Goal: Task Accomplishment & Management: Complete application form

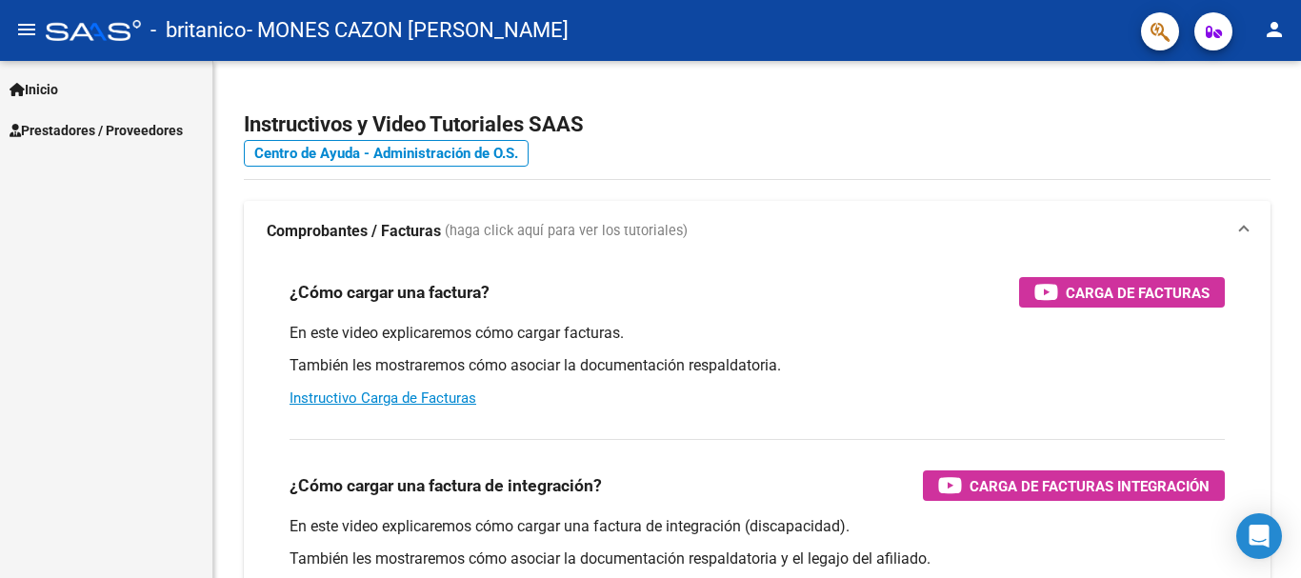
click at [91, 130] on span "Prestadores / Proveedores" at bounding box center [96, 130] width 173 height 21
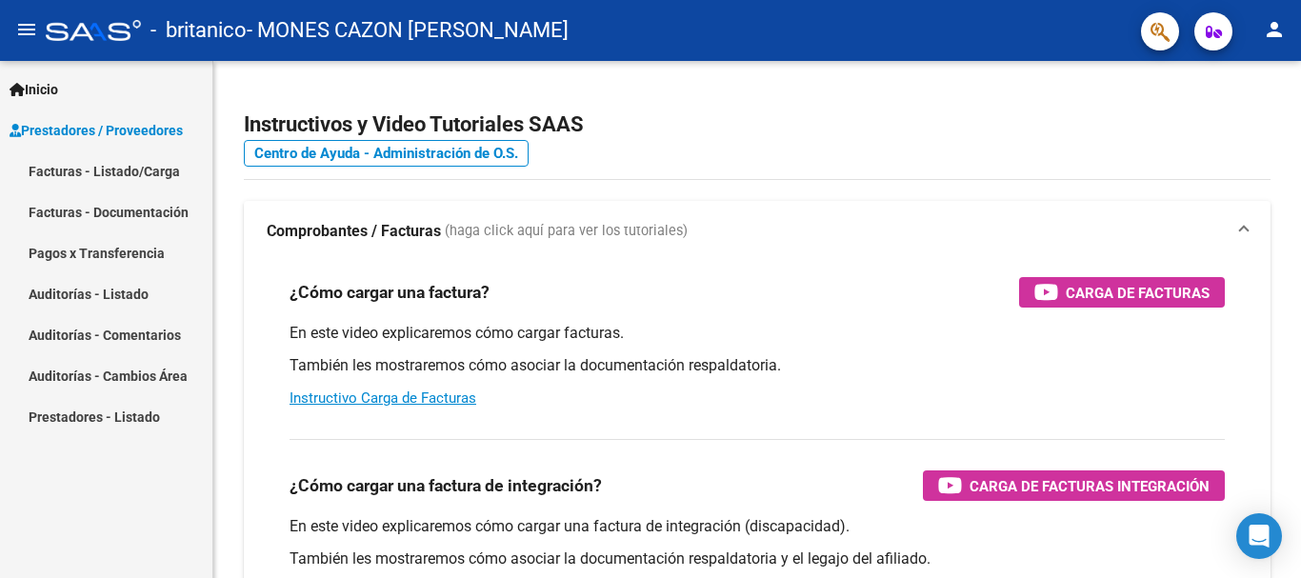
click at [104, 180] on link "Facturas - Listado/Carga" at bounding box center [106, 170] width 212 height 41
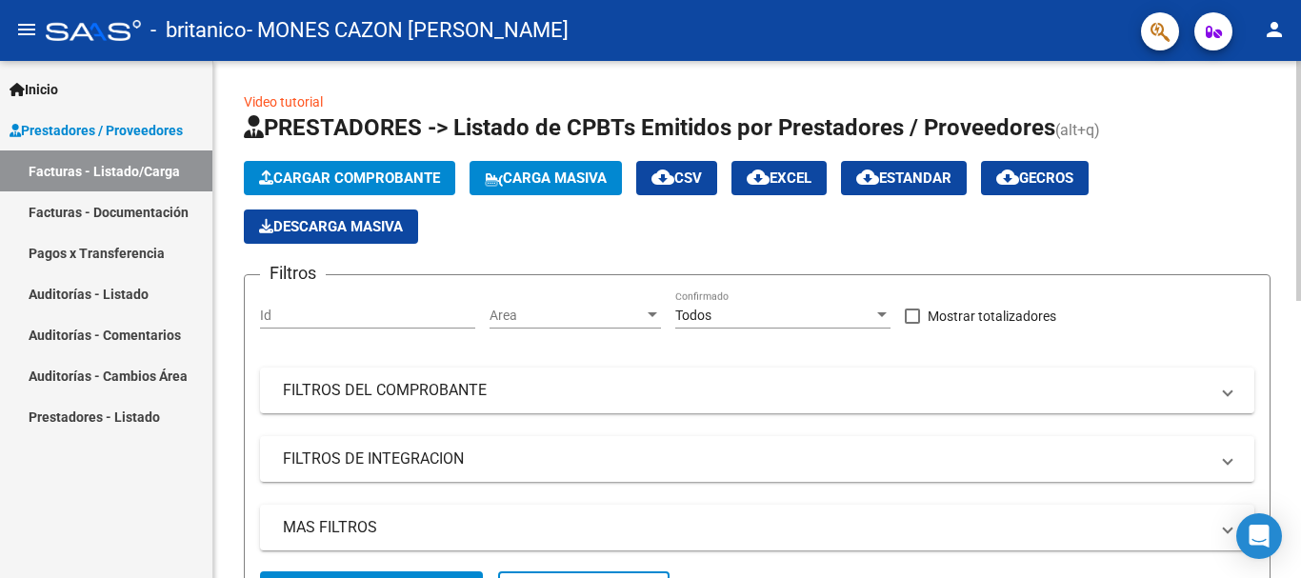
click at [400, 180] on span "Cargar Comprobante" at bounding box center [349, 178] width 181 height 17
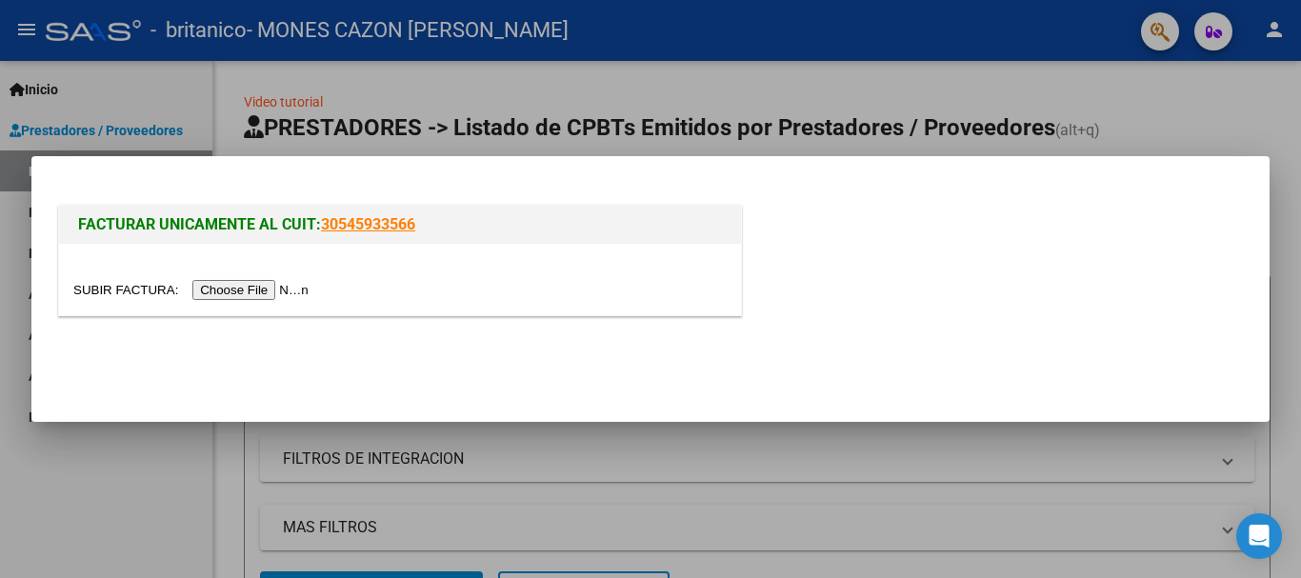
click at [269, 294] on input "file" at bounding box center [193, 290] width 241 height 20
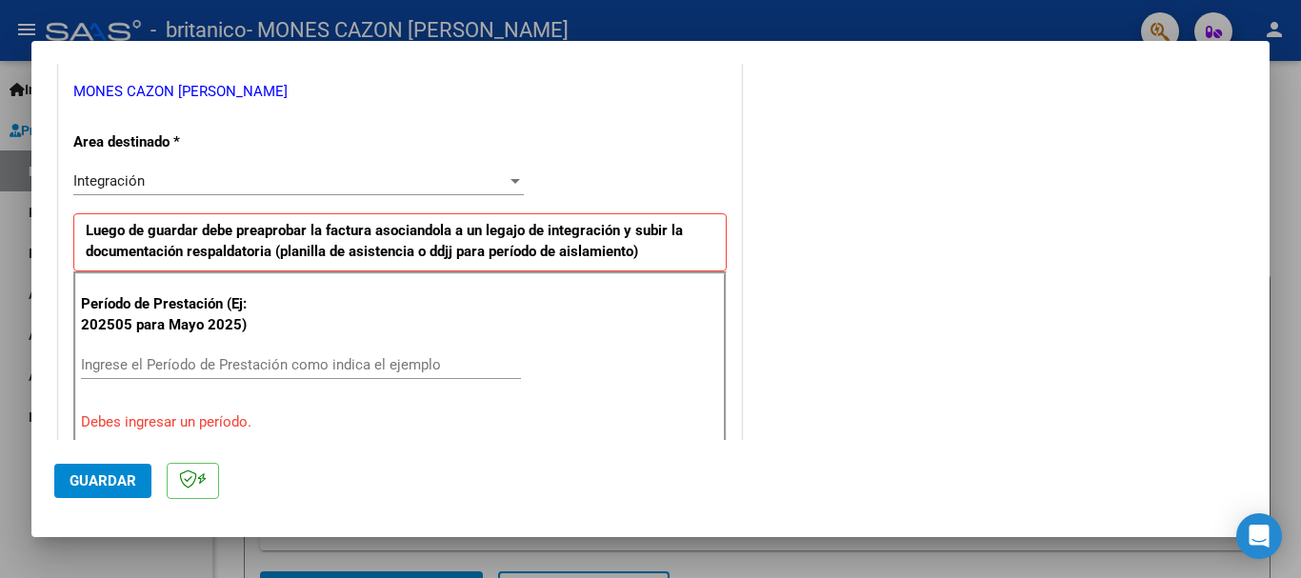
scroll to position [476, 0]
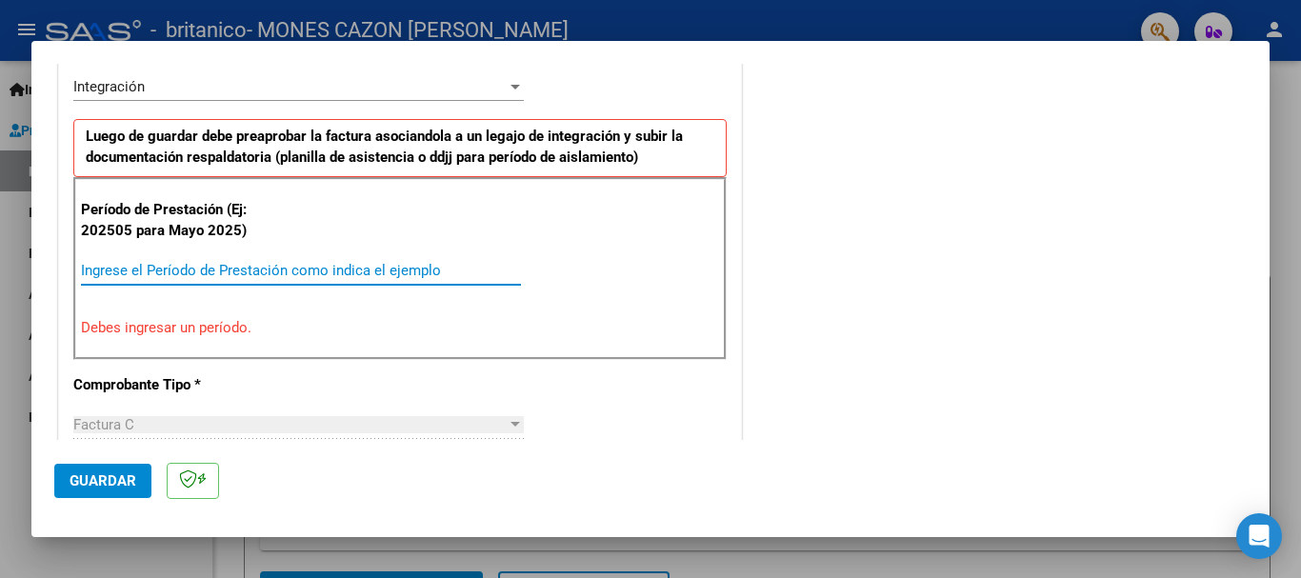
click at [261, 273] on input "Ingrese el Período de Prestación como indica el ejemplo" at bounding box center [301, 270] width 440 height 17
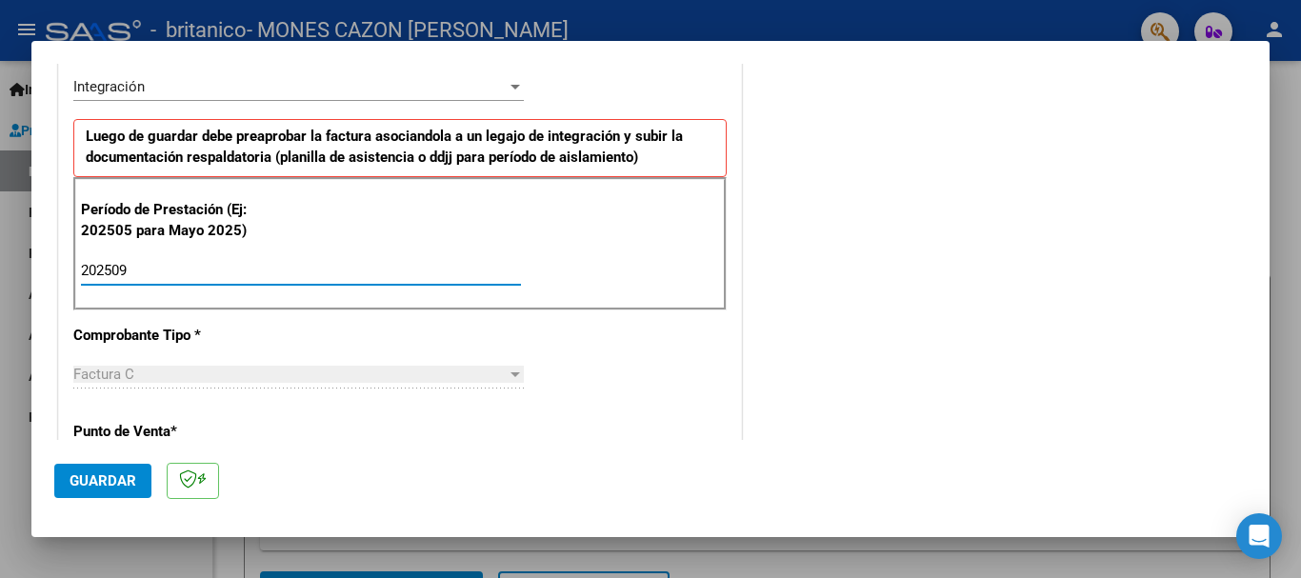
type input "202509"
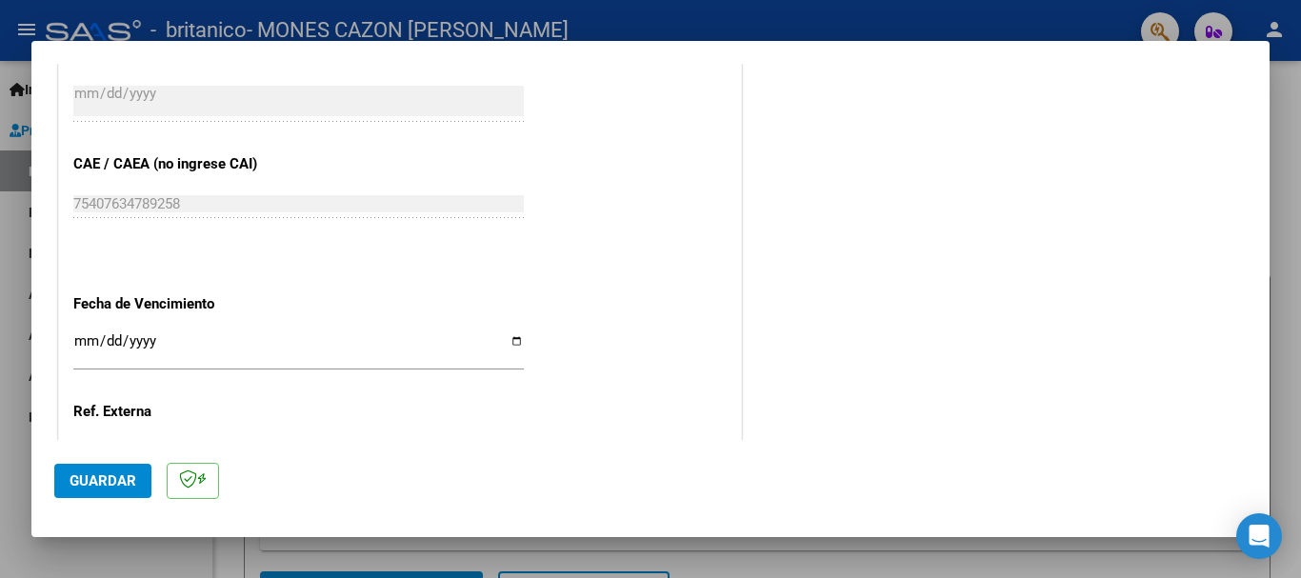
scroll to position [1143, 0]
click at [111, 478] on span "Guardar" at bounding box center [103, 480] width 67 height 17
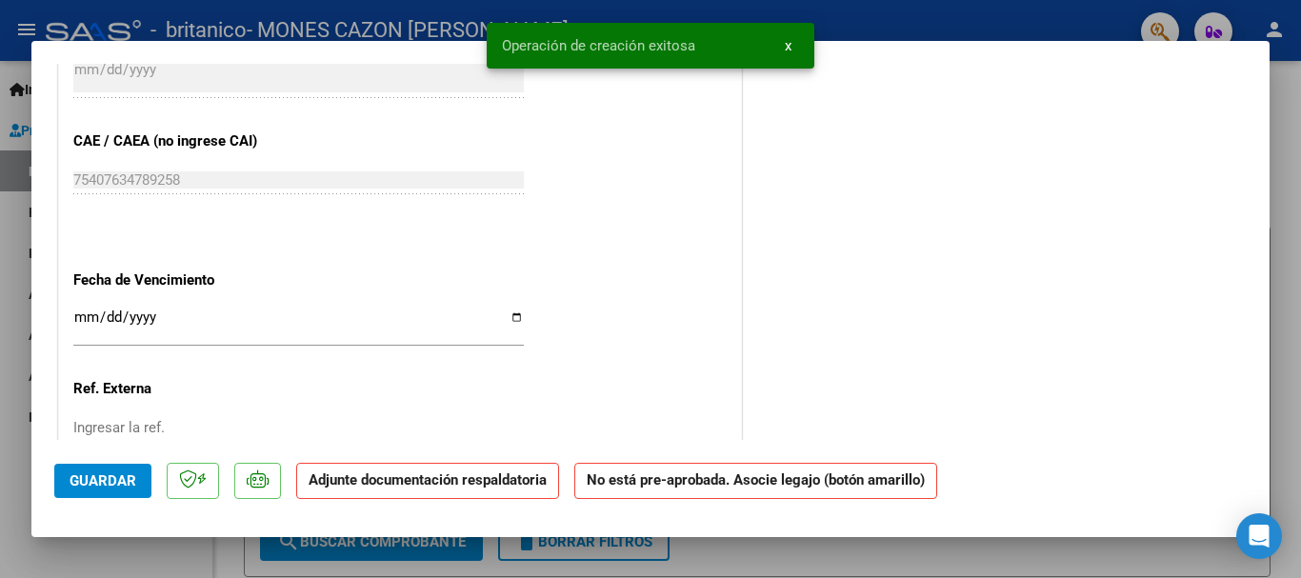
scroll to position [0, 0]
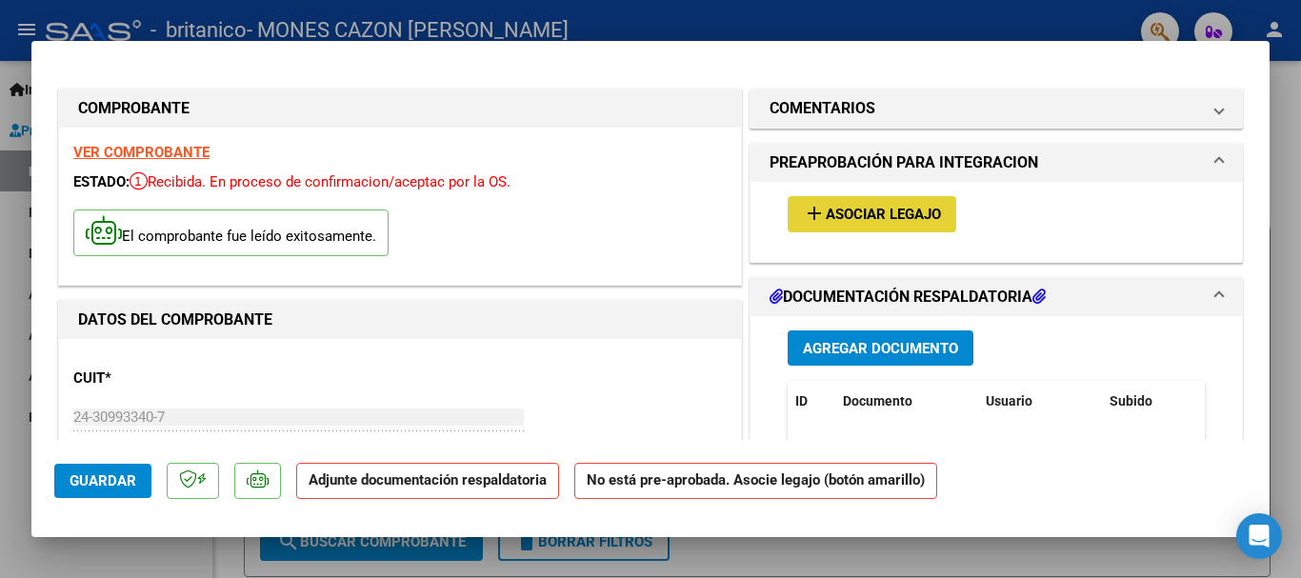
click at [910, 222] on span "Asociar Legajo" at bounding box center [883, 215] width 115 height 17
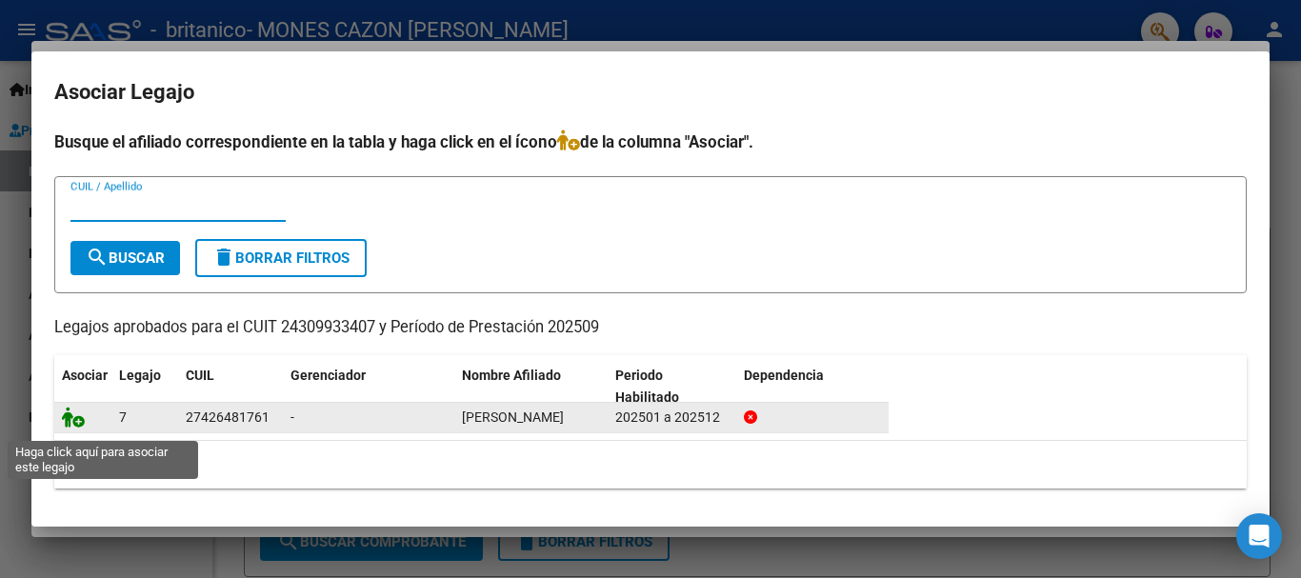
click at [74, 424] on icon at bounding box center [73, 417] width 23 height 21
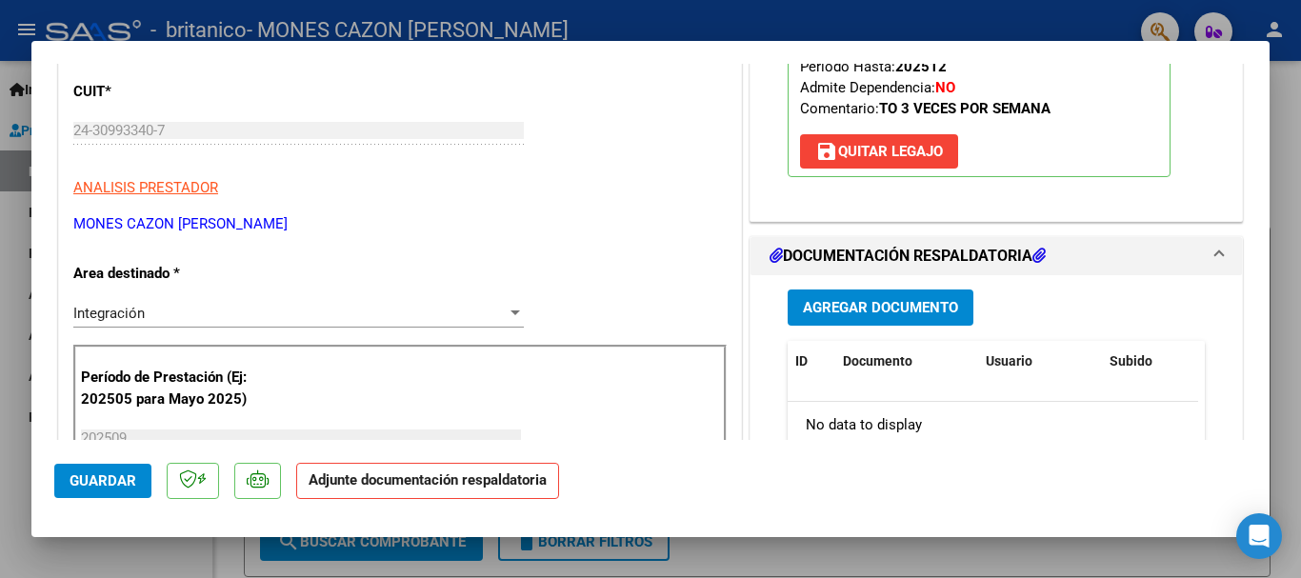
scroll to position [376, 0]
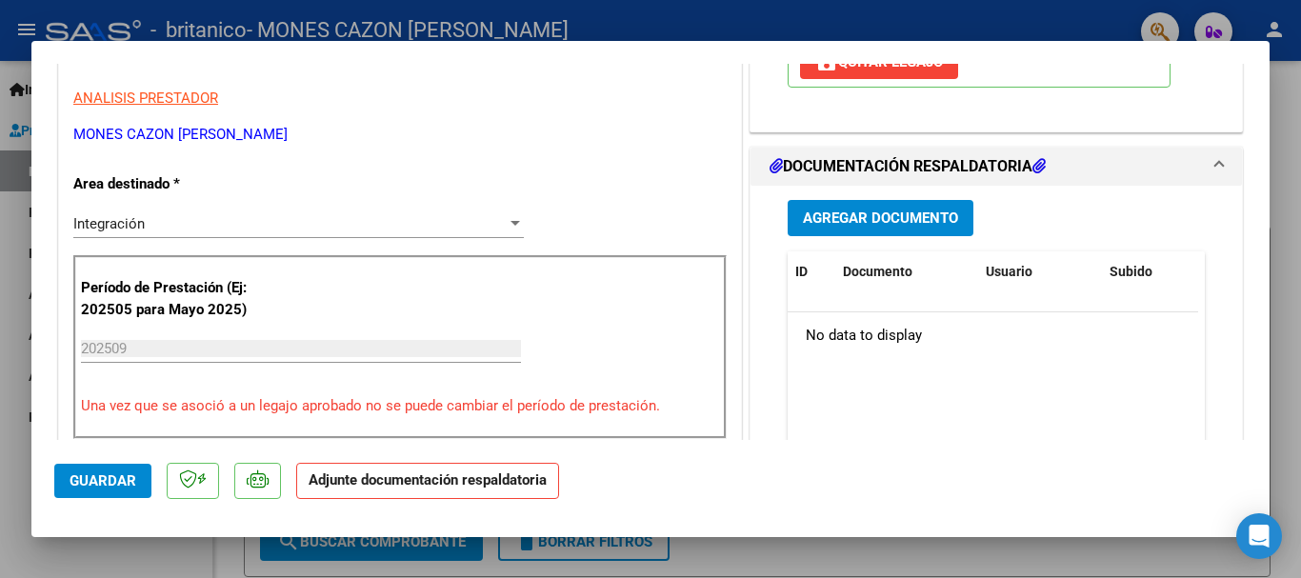
click at [901, 225] on span "Agregar Documento" at bounding box center [880, 218] width 155 height 17
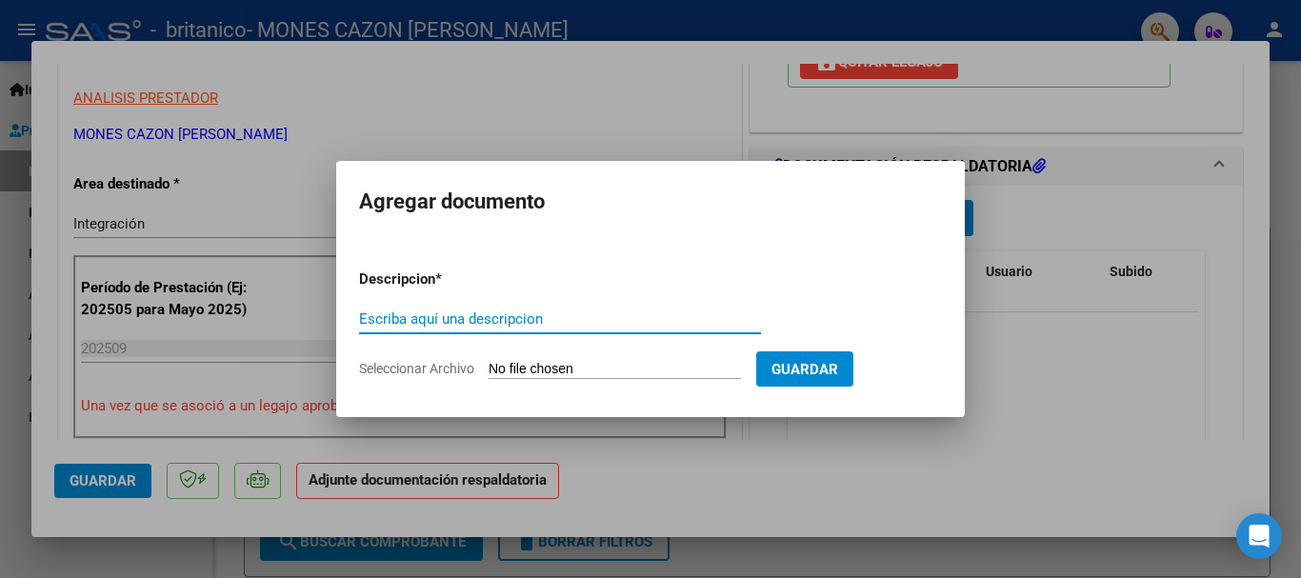
click at [477, 319] on input "Escriba aquí una descripcion" at bounding box center [560, 318] width 402 height 17
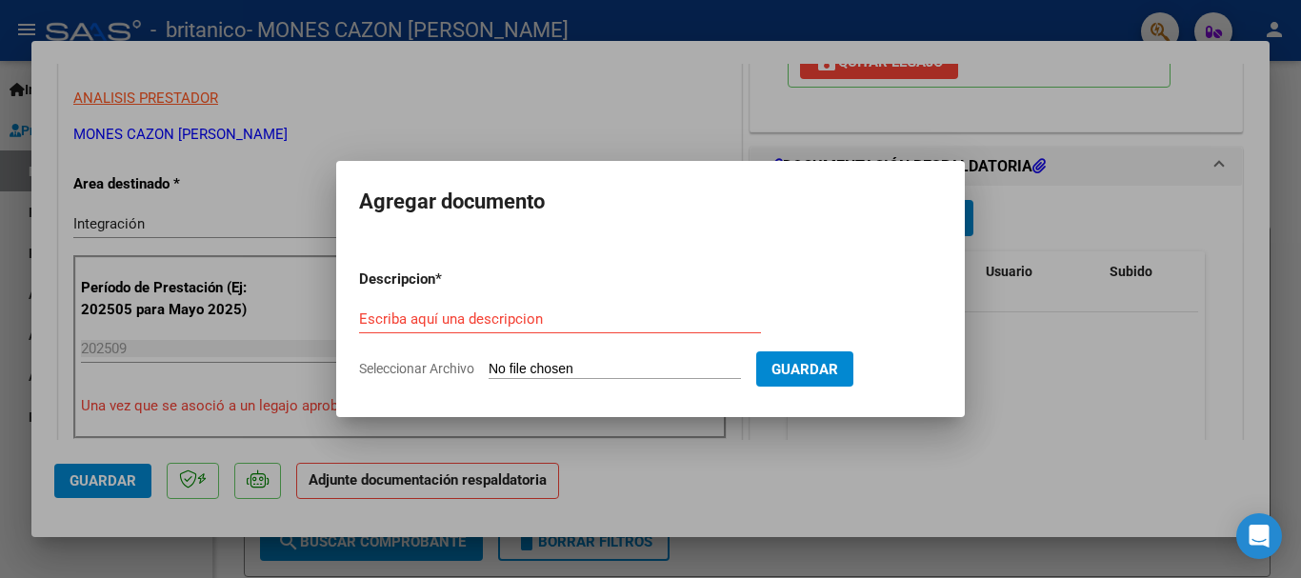
click at [429, 362] on span "Seleccionar Archivo" at bounding box center [416, 368] width 115 height 15
click at [489, 362] on input "Seleccionar Archivo" at bounding box center [615, 370] width 252 height 18
type input "C:\fakepath\Planilla SEPT.pdf"
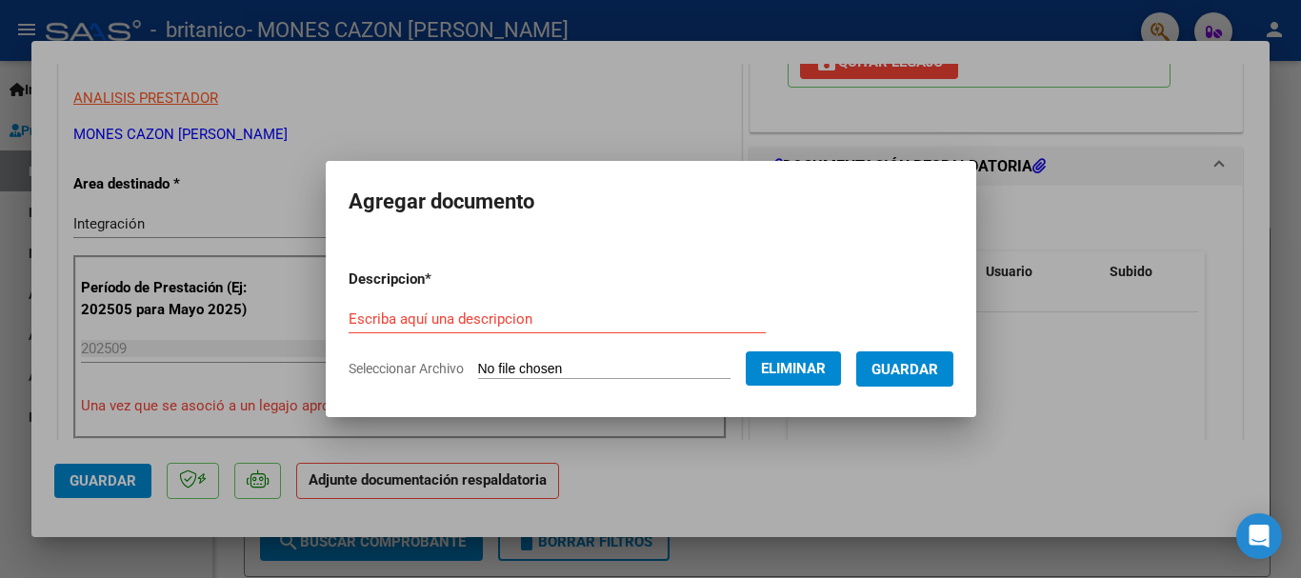
click at [520, 321] on input "Escriba aquí una descripcion" at bounding box center [557, 318] width 417 height 17
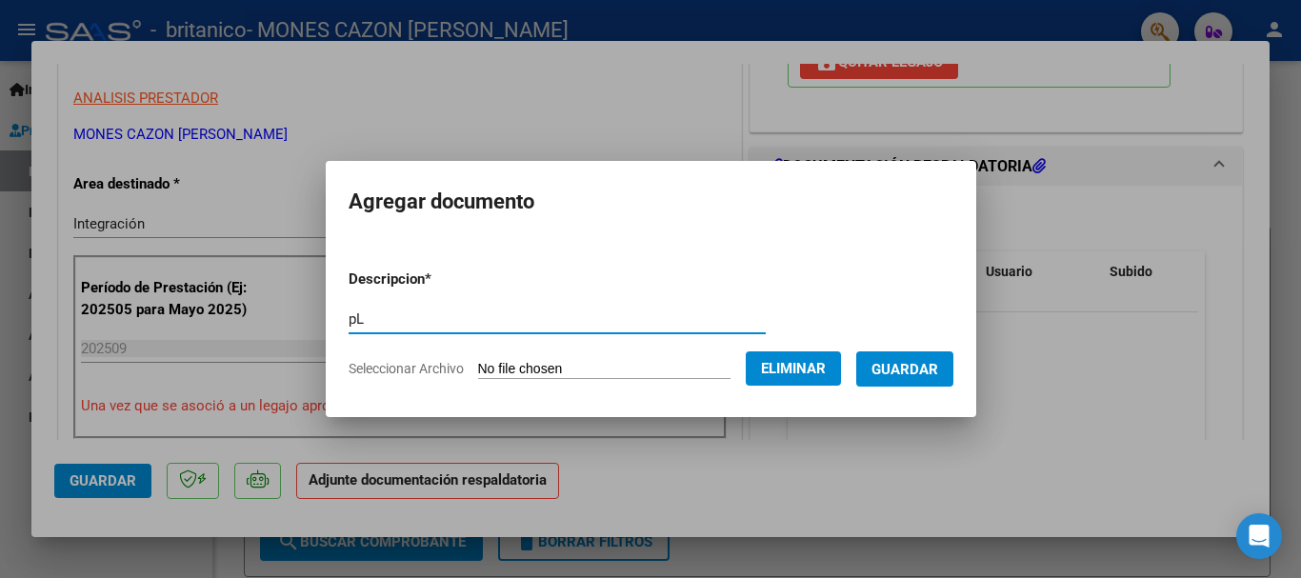
type input "p"
type input "Planilla de asistencia SEPTIEMBRE"
click at [938, 371] on span "Guardar" at bounding box center [904, 369] width 67 height 17
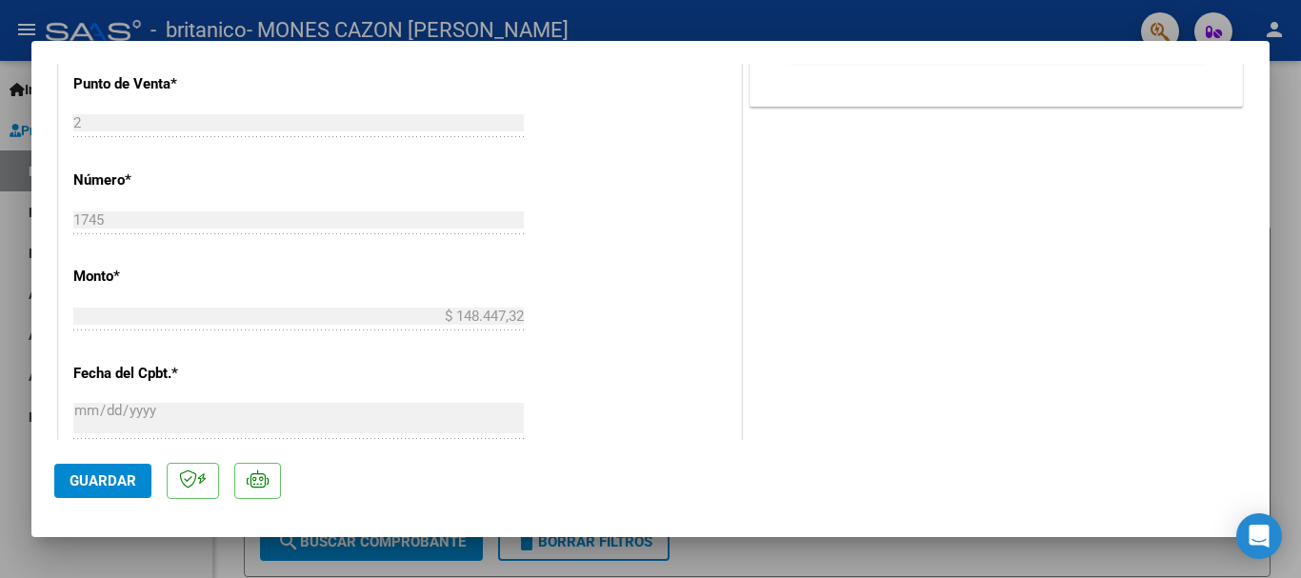
scroll to position [1043, 0]
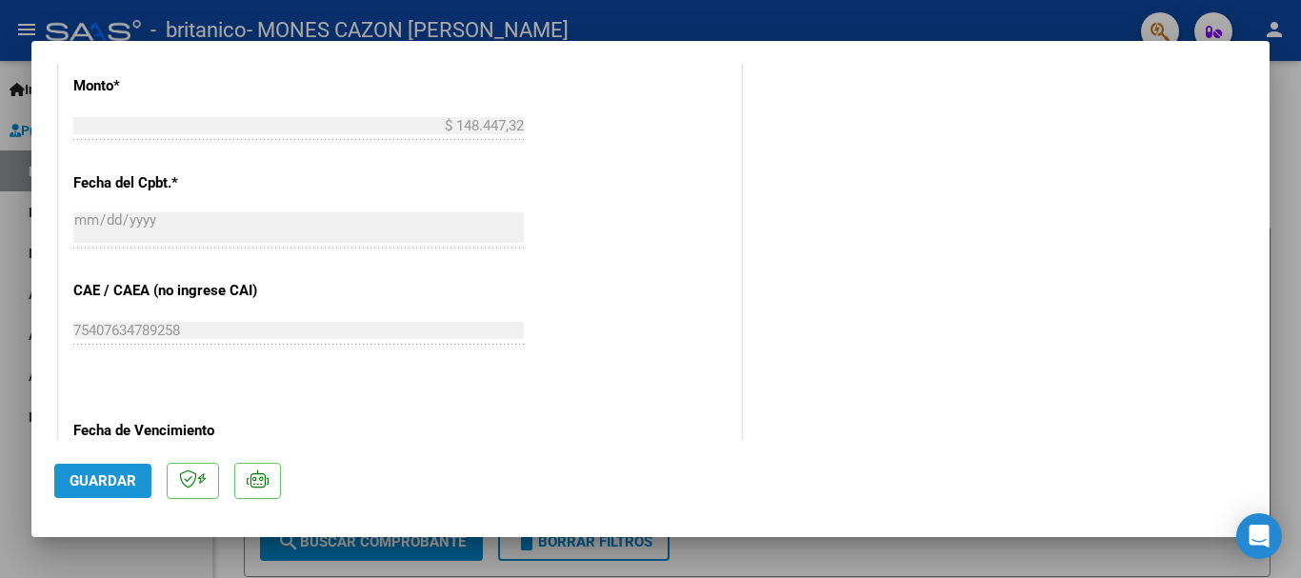
click at [114, 479] on span "Guardar" at bounding box center [103, 480] width 67 height 17
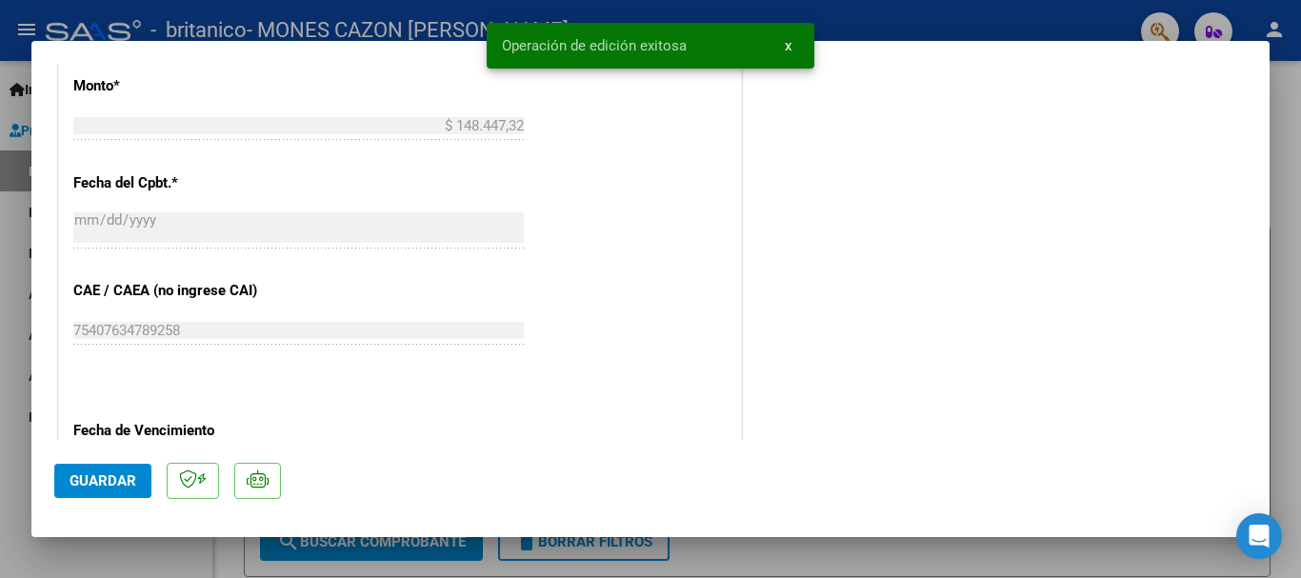
scroll to position [757, 0]
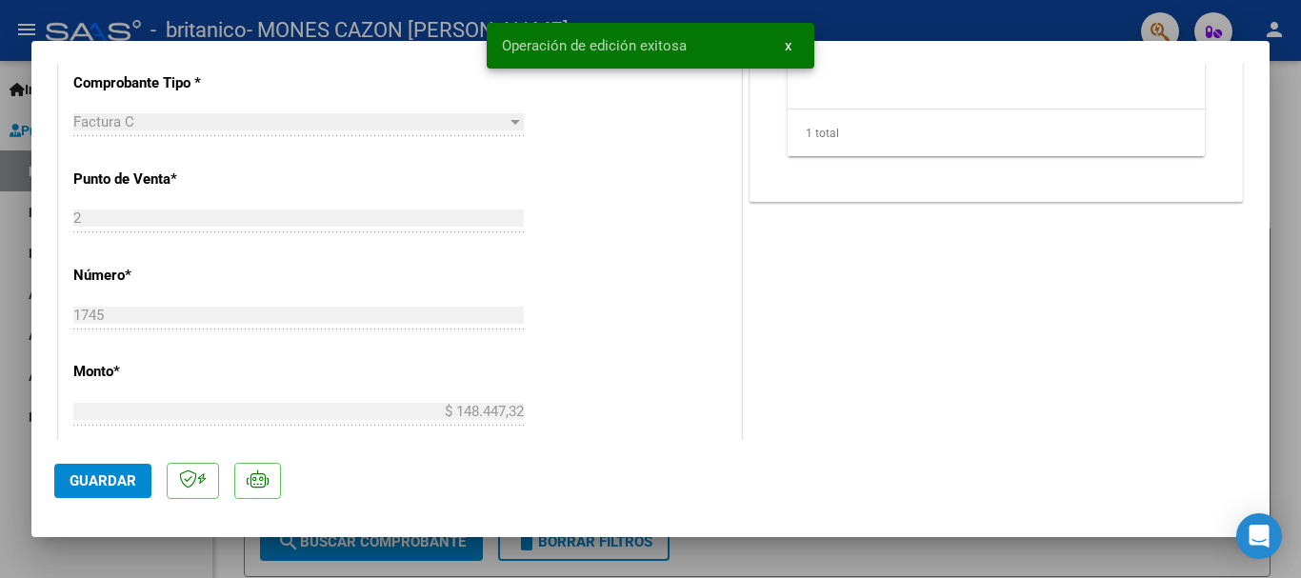
click at [1286, 157] on div at bounding box center [650, 289] width 1301 height 578
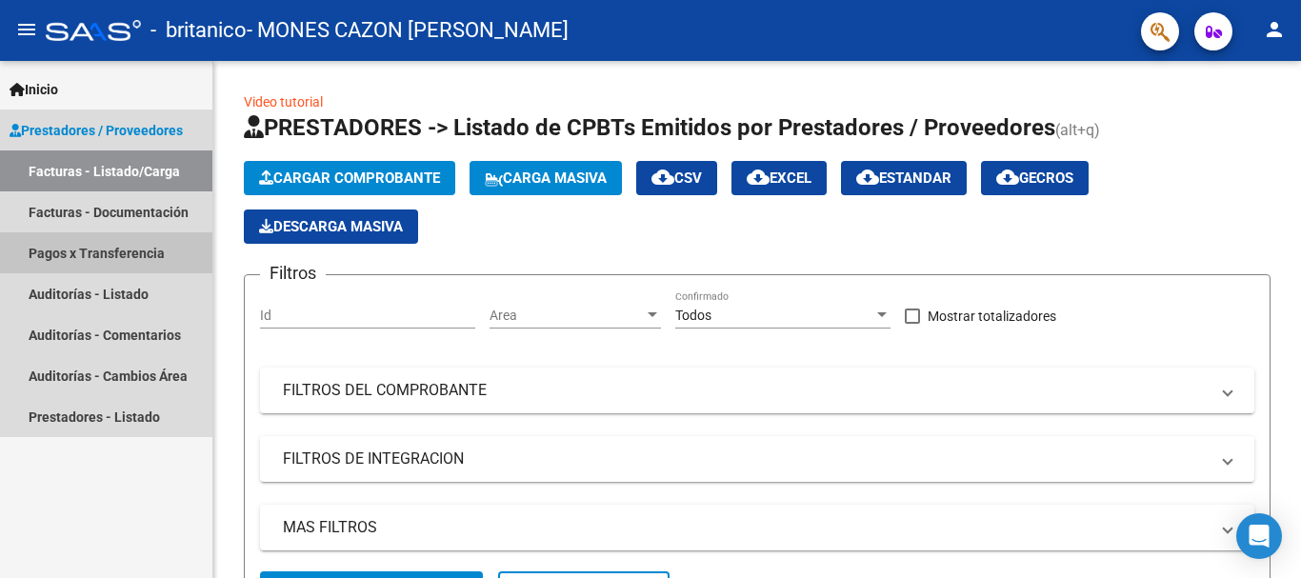
click at [115, 265] on link "Pagos x Transferencia" at bounding box center [106, 252] width 212 height 41
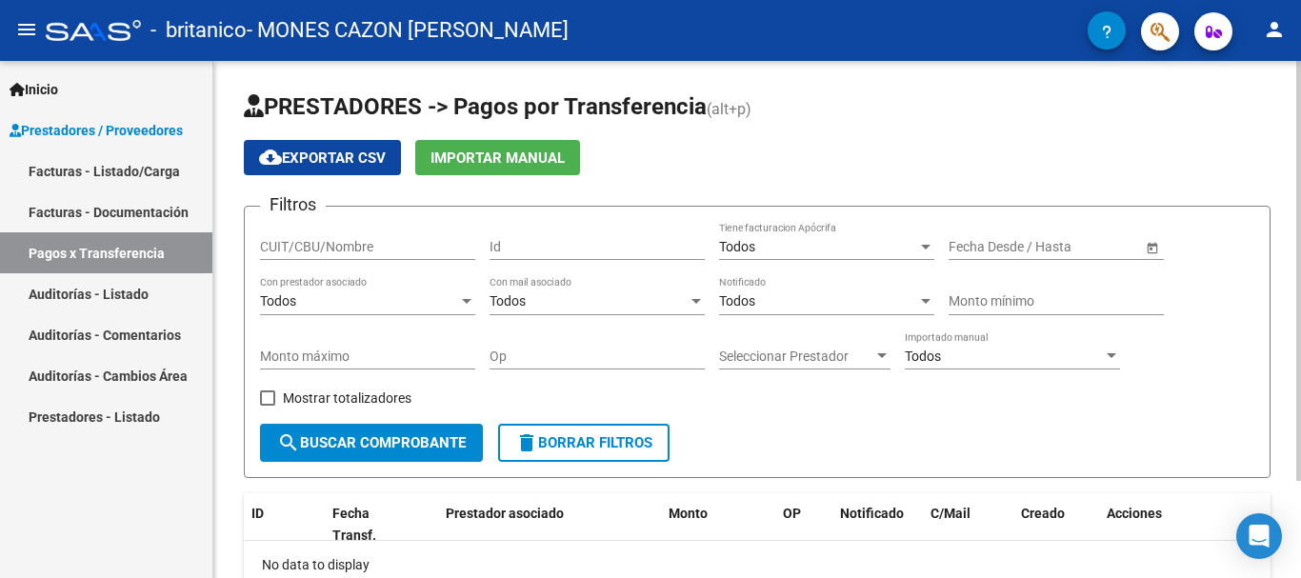
click at [404, 453] on button "search Buscar Comprobante" at bounding box center [371, 443] width 223 height 38
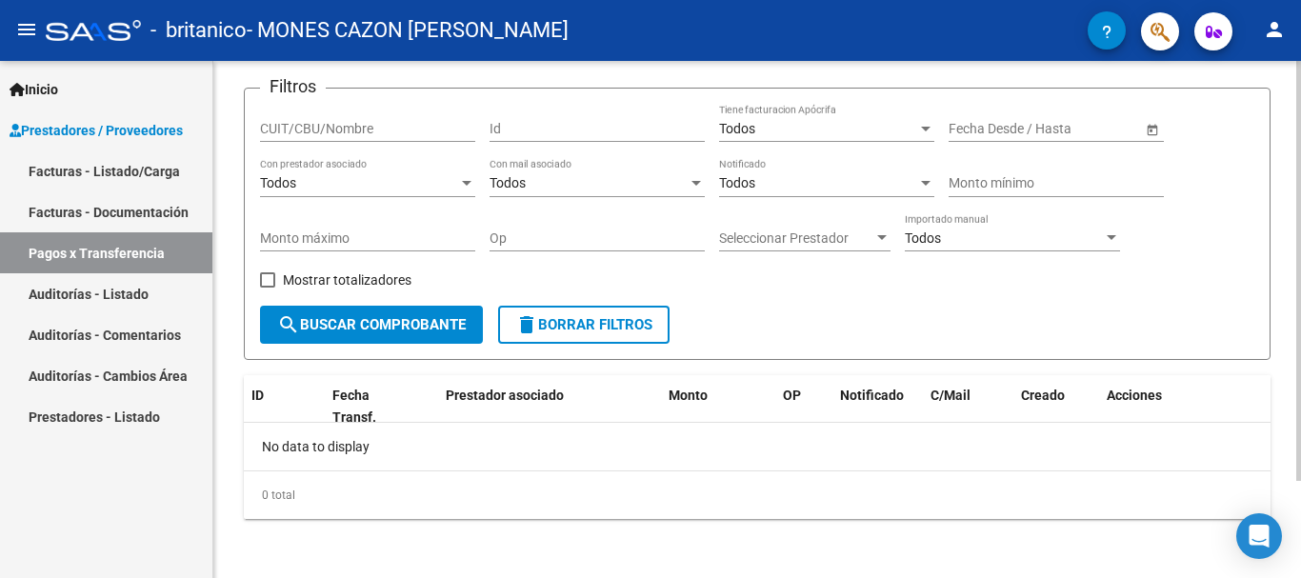
scroll to position [120, 0]
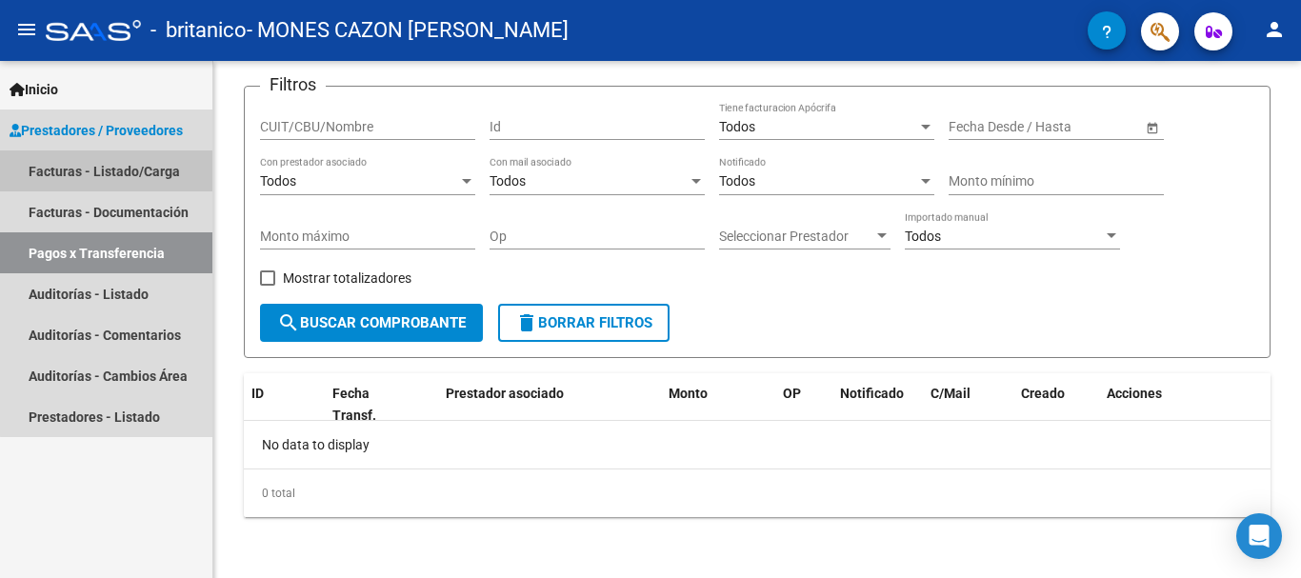
click at [148, 179] on link "Facturas - Listado/Carga" at bounding box center [106, 170] width 212 height 41
